Goal: Information Seeking & Learning: Learn about a topic

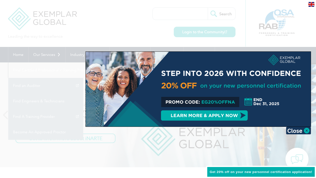
click at [64, 53] on div at bounding box center [158, 89] width 316 height 178
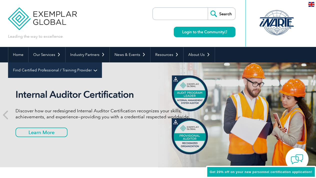
click at [102, 63] on link "Find Certified Professional / Training Provider" at bounding box center [55, 71] width 94 height 16
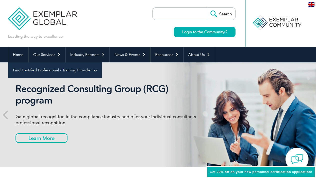
click at [102, 63] on link "Find Certified Professional / Training Provider" at bounding box center [55, 71] width 94 height 16
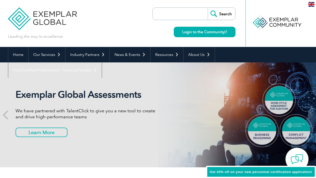
click at [0, 0] on link "Find A Training Provider" at bounding box center [0, 0] width 0 height 0
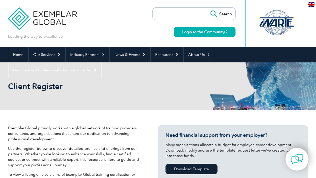
click at [194, 98] on div "Client Register" at bounding box center [158, 87] width 300 height 48
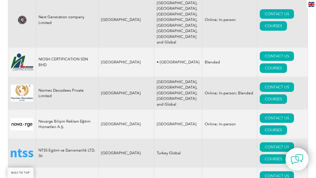
scroll to position [5606, 0]
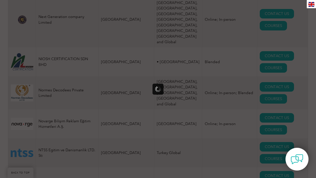
scroll to position [0, 0]
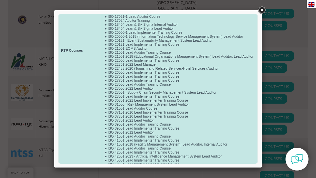
scroll to position [204, 0]
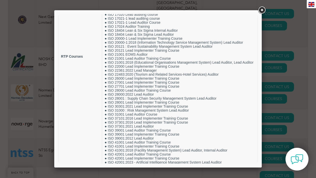
click at [261, 11] on link at bounding box center [261, 10] width 9 height 9
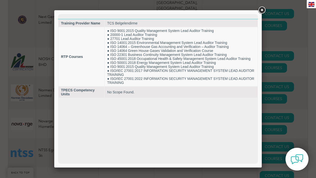
scroll to position [0, 0]
click at [9, 69] on div at bounding box center [158, 89] width 316 height 178
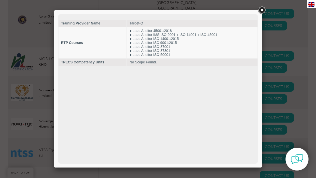
click at [28, 76] on div at bounding box center [158, 89] width 316 height 178
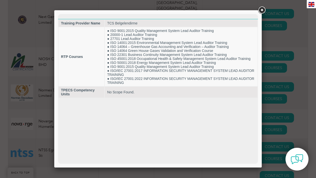
click at [25, 107] on div at bounding box center [158, 89] width 316 height 178
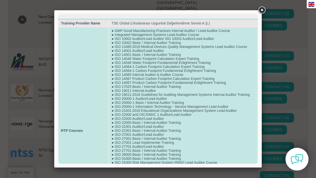
click at [155, 98] on td "● GMP Good Manufacturing Practices Internal Auditor / Lead Auditor Course ● Int…" at bounding box center [183, 130] width 149 height 207
click at [123, 102] on td "● GMP Good Manufacturing Practices Internal Auditor / Lead Auditor Course ● Int…" at bounding box center [183, 130] width 149 height 207
drag, startPoint x: 113, startPoint y: 180, endPoint x: 88, endPoint y: 136, distance: 50.8
click at [164, 96] on td "● GMP Good Manufacturing Practices Internal Auditor / Lead Auditor Course ● Int…" at bounding box center [183, 130] width 149 height 207
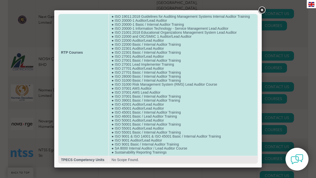
scroll to position [79, 0]
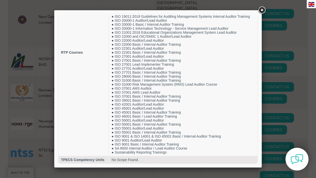
click at [23, 121] on div at bounding box center [158, 89] width 316 height 178
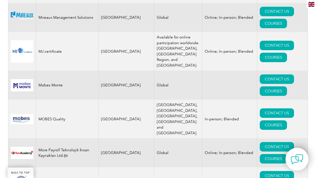
scroll to position [5229, 0]
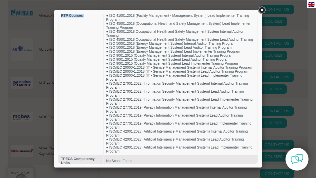
scroll to position [5259, 0]
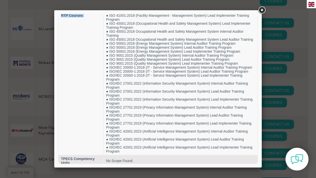
drag, startPoint x: 140, startPoint y: 97, endPoint x: 138, endPoint y: 188, distance: 90.6
click at [138, 167] on html "Training Provider Name SIS Certifications Pvt. Ltd. RTP Courses ● Integrated Ma…" at bounding box center [158, 15] width 200 height 304
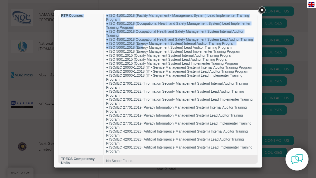
drag, startPoint x: 141, startPoint y: 49, endPoint x: 121, endPoint y: 196, distance: 148.5
click at [121, 167] on html "Training Provider Name SIS Certifications Pvt. Ltd. RTP Courses ● Integrated Ma…" at bounding box center [158, 15] width 200 height 304
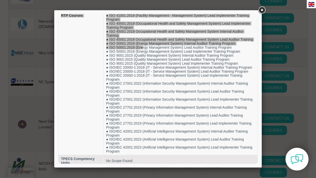
click at [31, 87] on div at bounding box center [158, 89] width 316 height 178
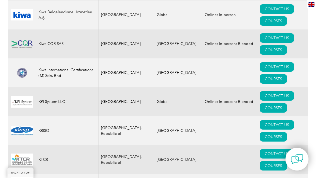
scroll to position [4562, 0]
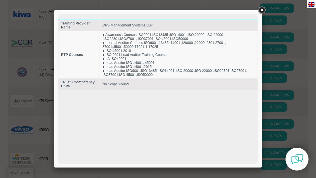
scroll to position [0, 0]
click at [261, 11] on link at bounding box center [261, 10] width 9 height 9
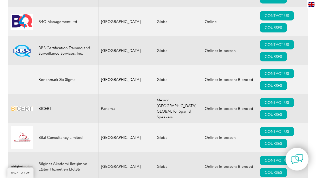
scroll to position [952, 0]
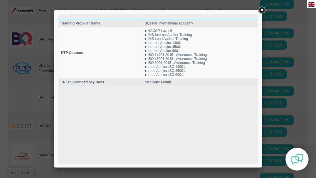
scroll to position [0, 0]
click at [260, 10] on link at bounding box center [261, 10] width 9 height 9
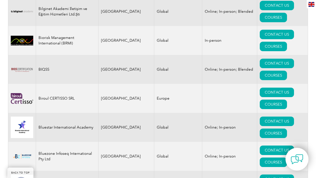
scroll to position [1126, 0]
